Goal: Information Seeking & Learning: Understand process/instructions

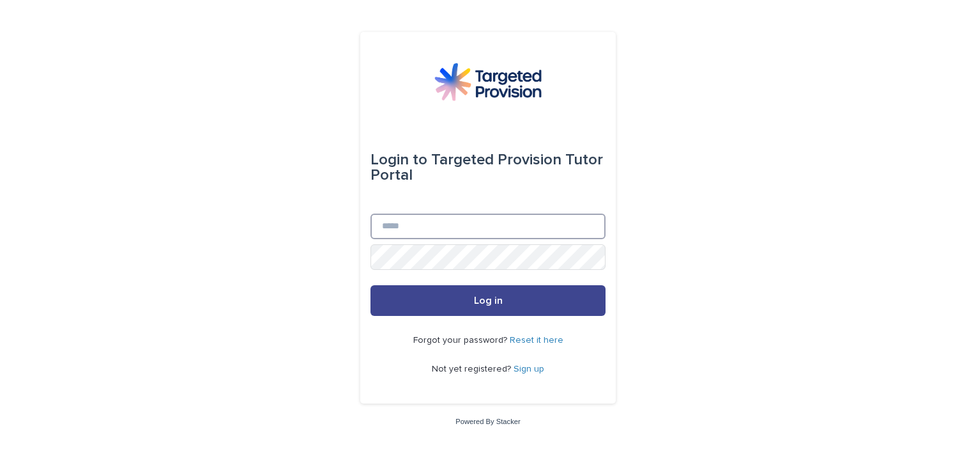
type input "**********"
click at [468, 296] on button "Log in" at bounding box center [488, 300] width 235 height 31
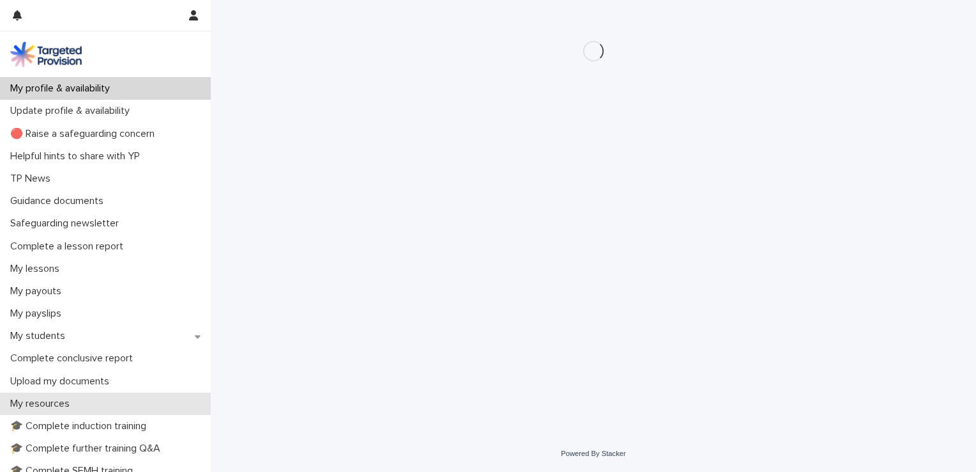
click at [42, 404] on p "My resources" at bounding box center [42, 403] width 75 height 12
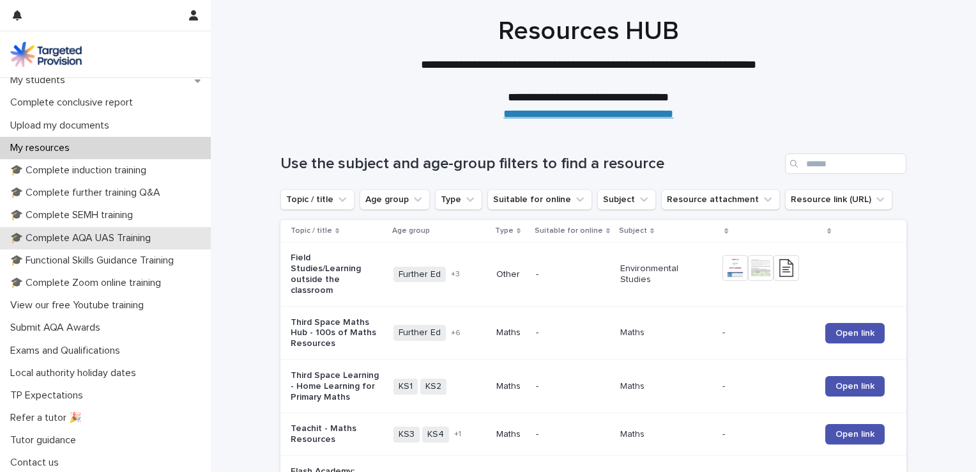
scroll to position [258, 0]
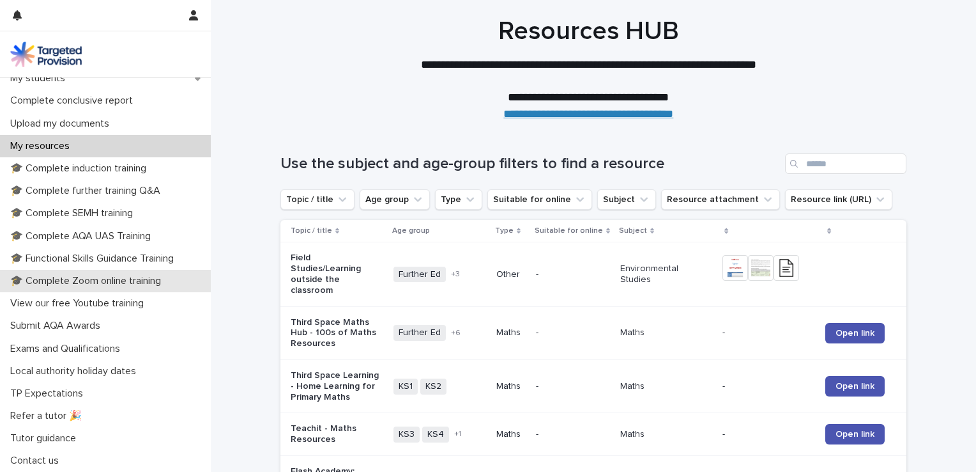
click at [129, 278] on p "🎓 Complete Zoom online training" at bounding box center [88, 281] width 166 height 12
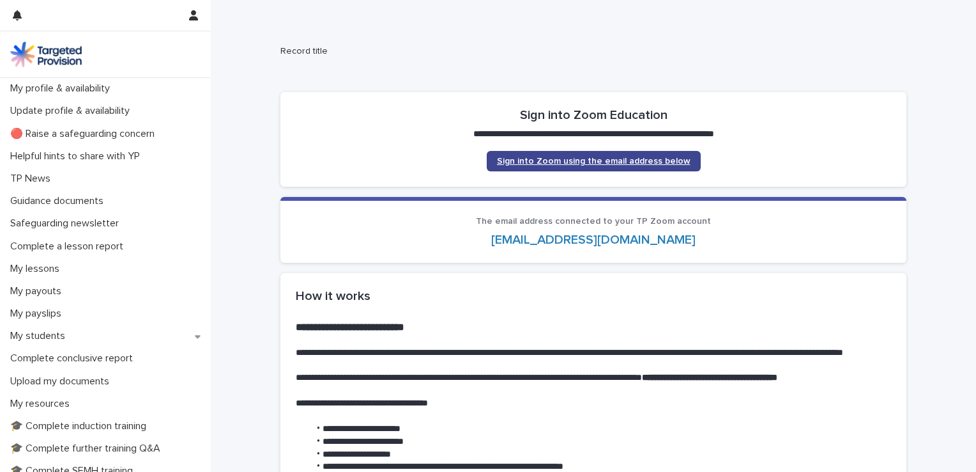
click at [544, 160] on span "Sign into Zoom using the email address below" at bounding box center [594, 161] width 194 height 9
